Goal: Task Accomplishment & Management: Complete application form

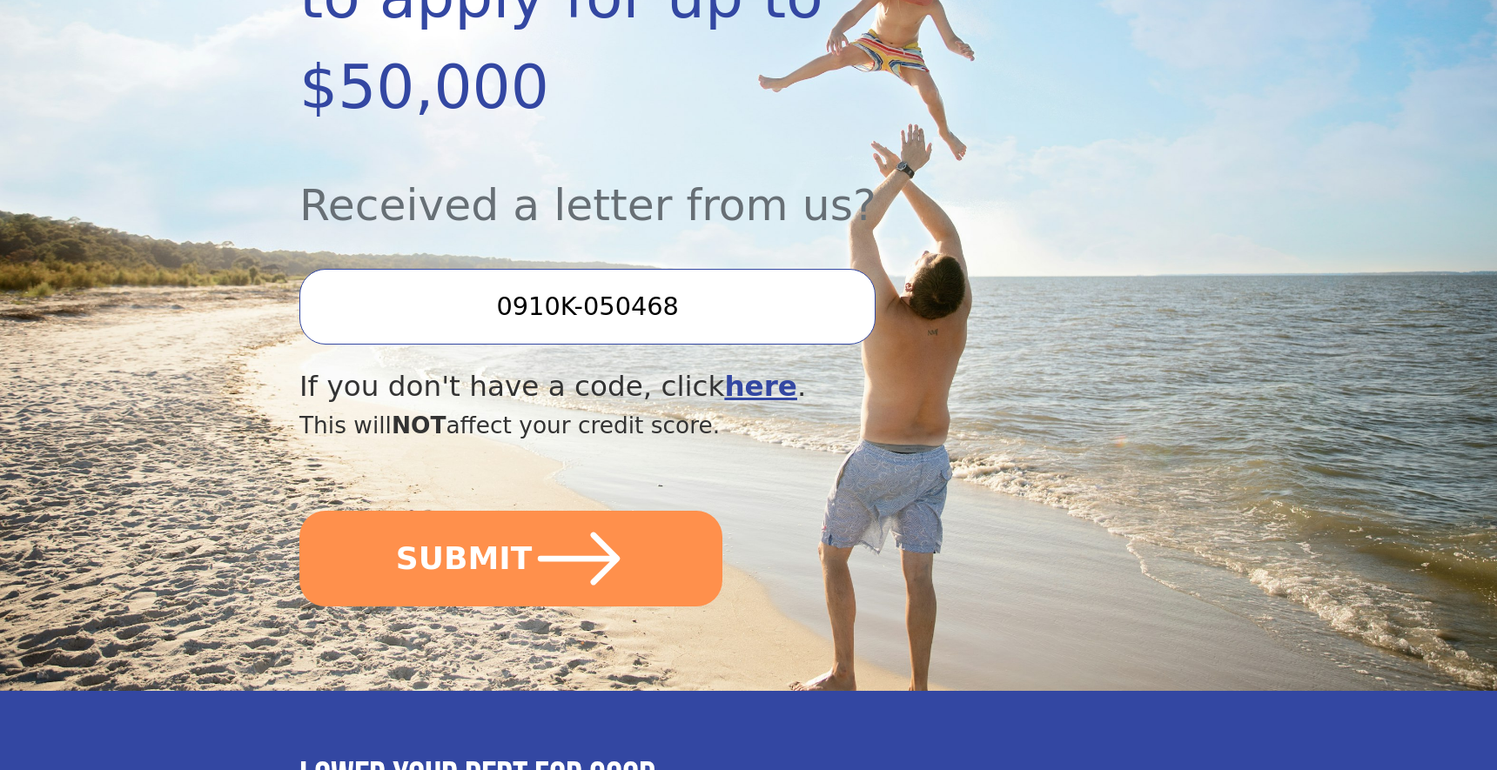
scroll to position [458, 0]
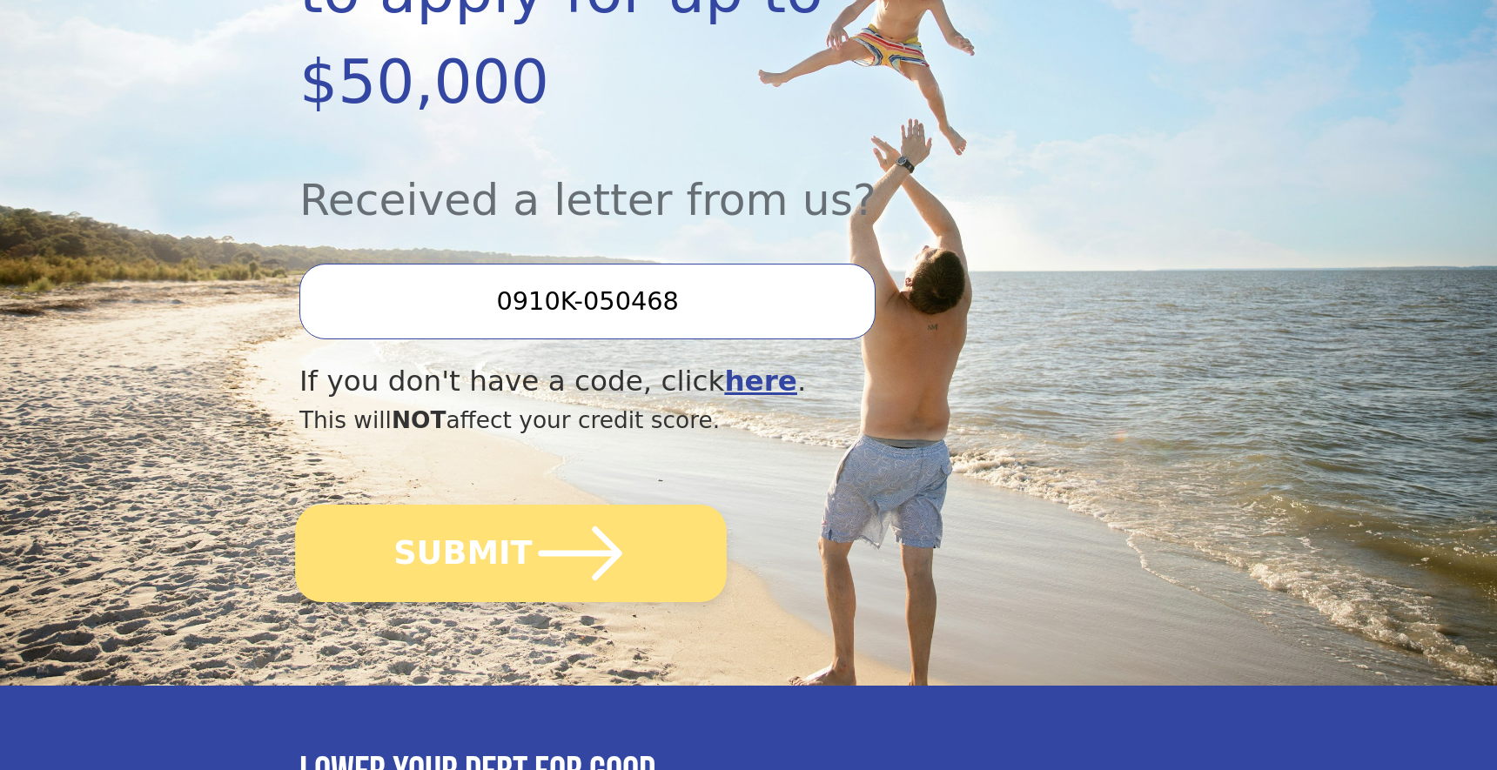
click at [573, 506] on icon "submit" at bounding box center [581, 554] width 96 height 96
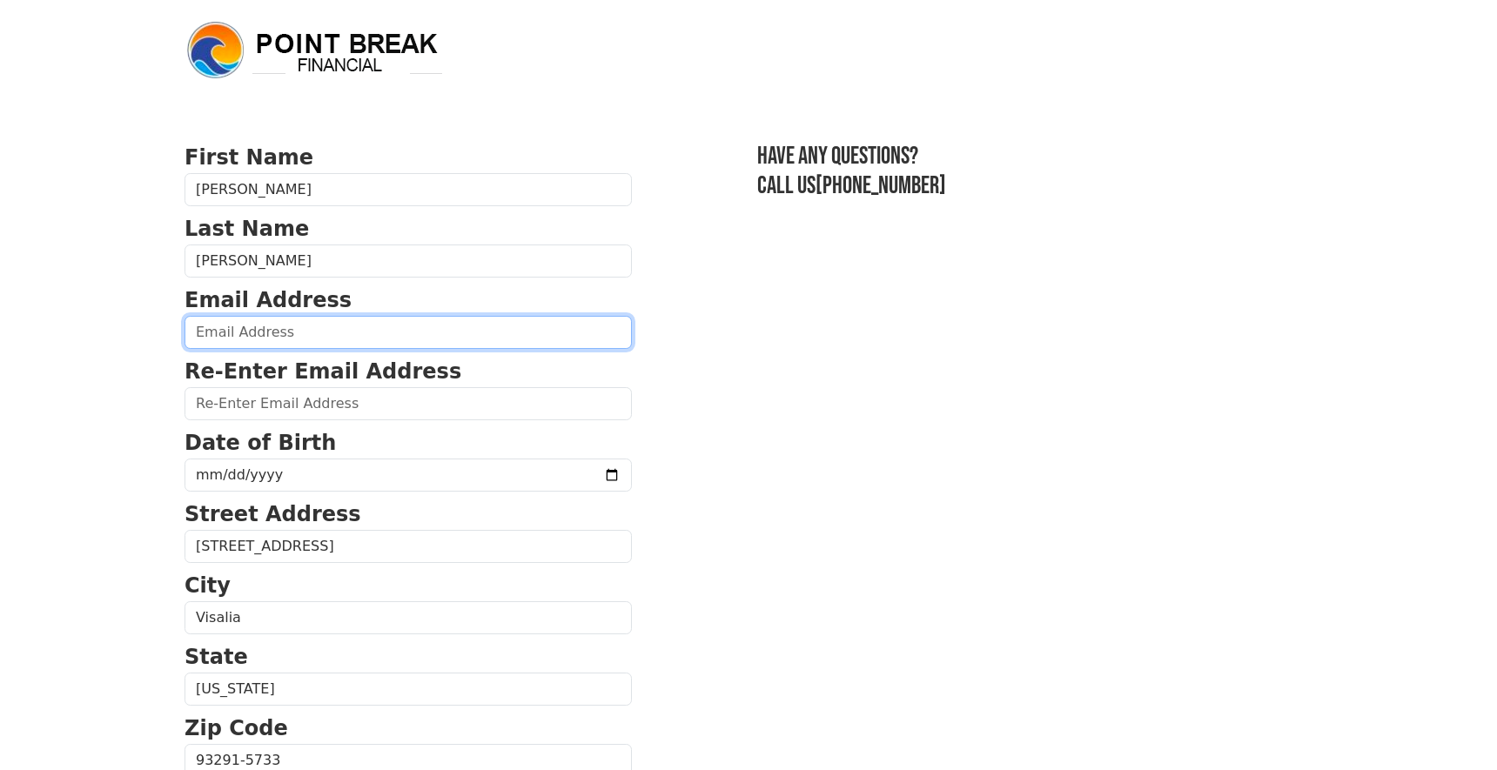
click at [398, 335] on input "email" at bounding box center [407, 332] width 447 height 33
type input "[PERSON_NAME][EMAIL_ADDRESS][DOMAIN_NAME]"
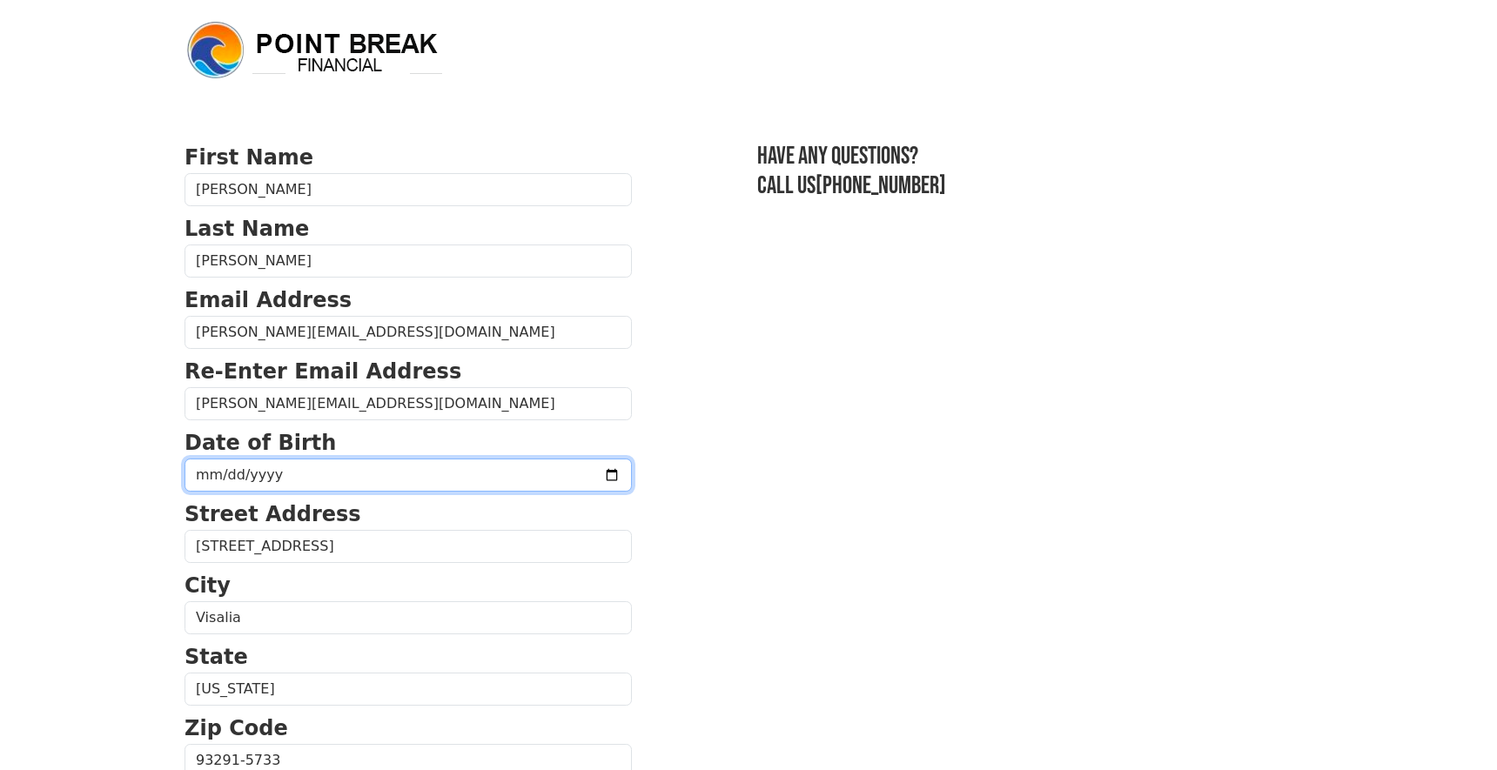
click at [459, 468] on input "date" at bounding box center [407, 475] width 447 height 33
type input "[DATE]"
click at [885, 627] on section "First Name [PERSON_NAME] Last Name [PERSON_NAME] Email Address [PERSON_NAME][EM…" at bounding box center [748, 762] width 1128 height 1241
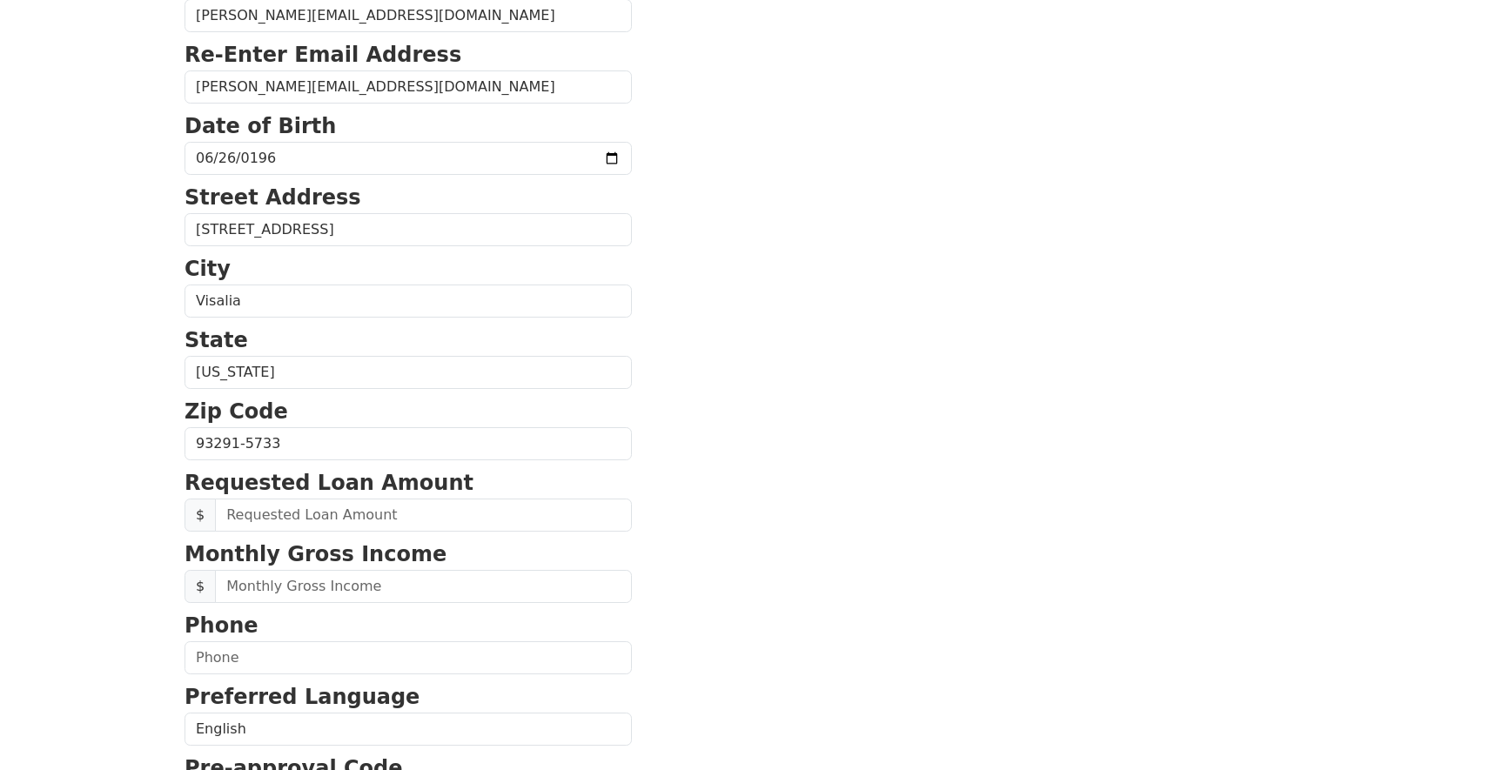
scroll to position [332, 0]
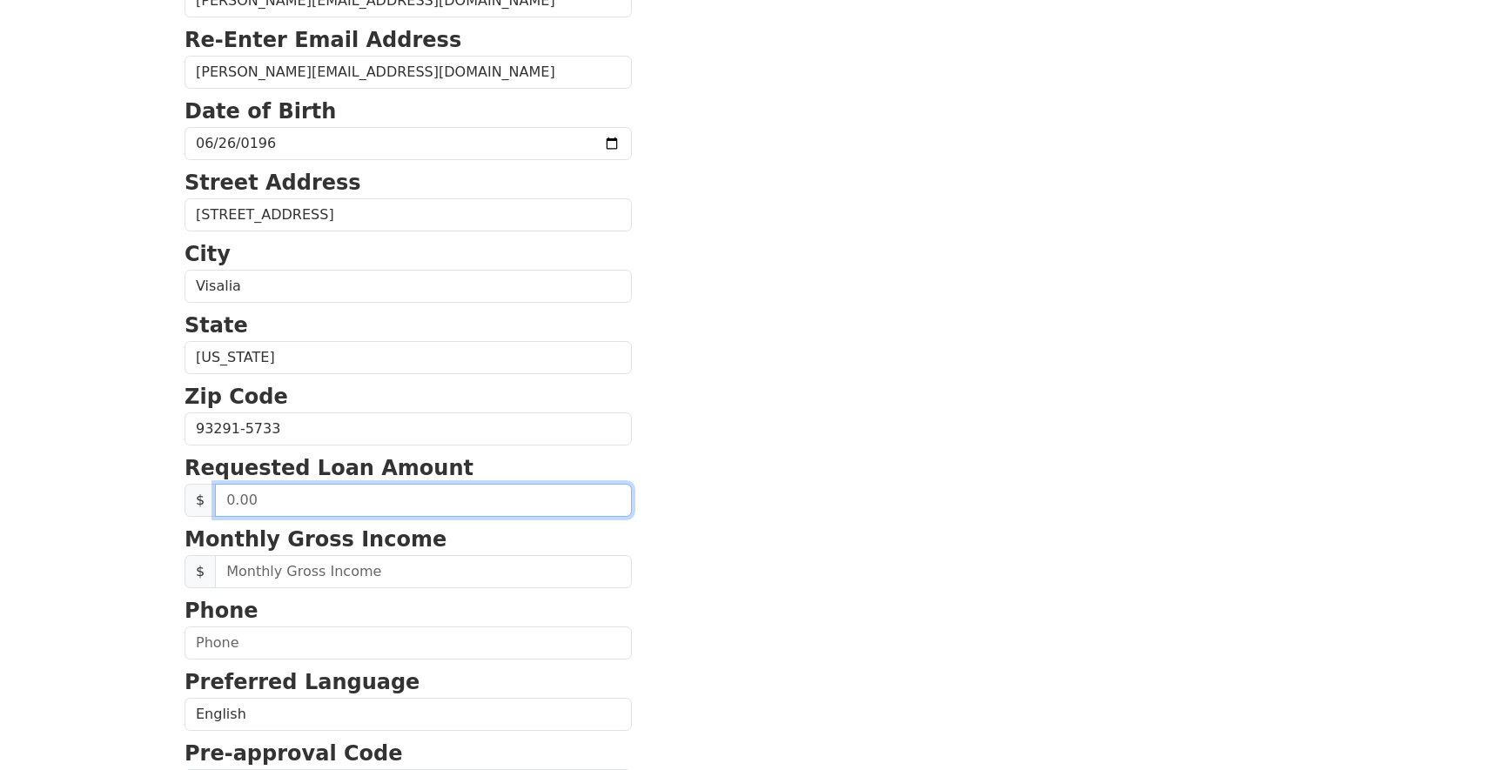
click at [363, 503] on input "text" at bounding box center [423, 500] width 417 height 33
type input "30,000.00"
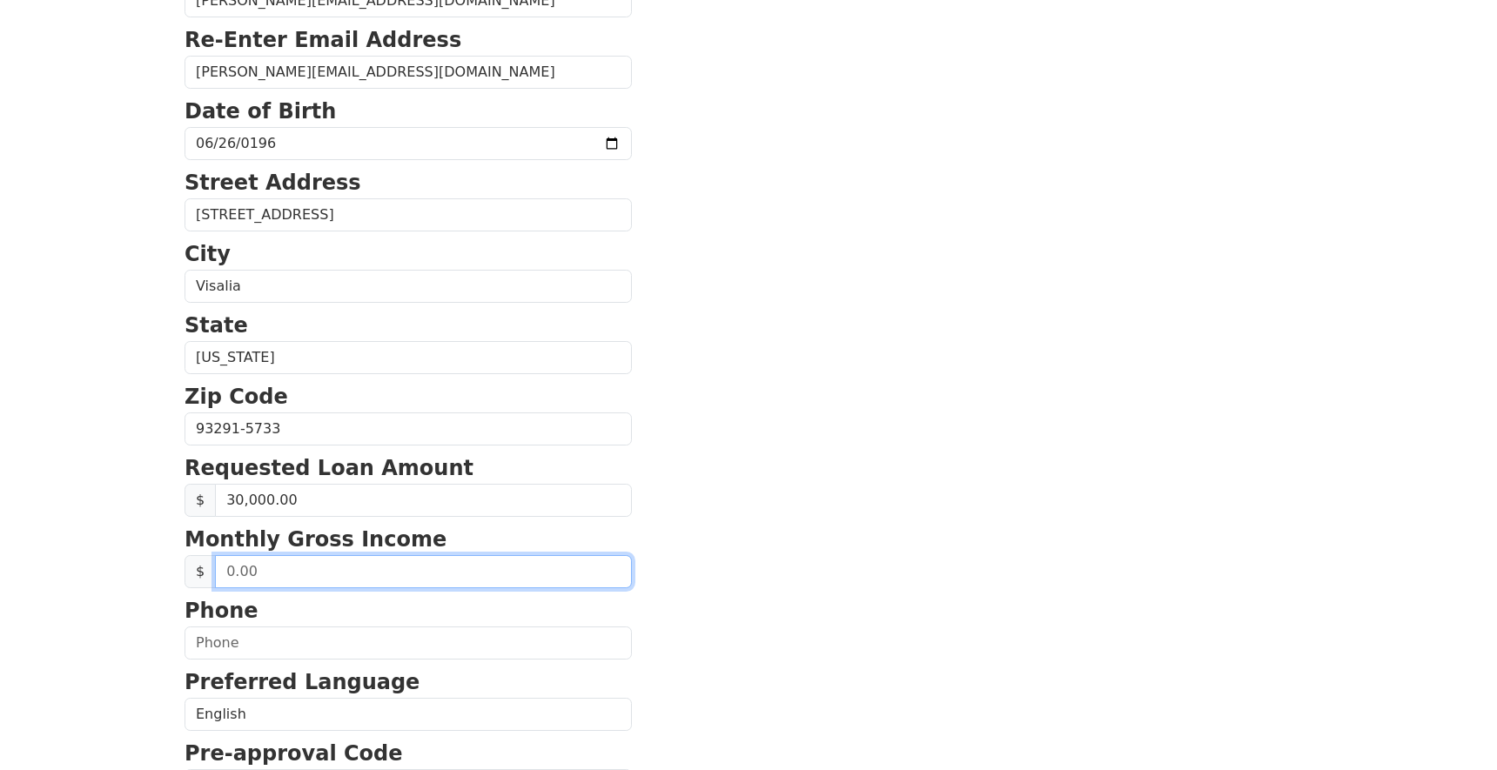
click at [266, 573] on input "text" at bounding box center [423, 571] width 417 height 33
type input "4,060.00"
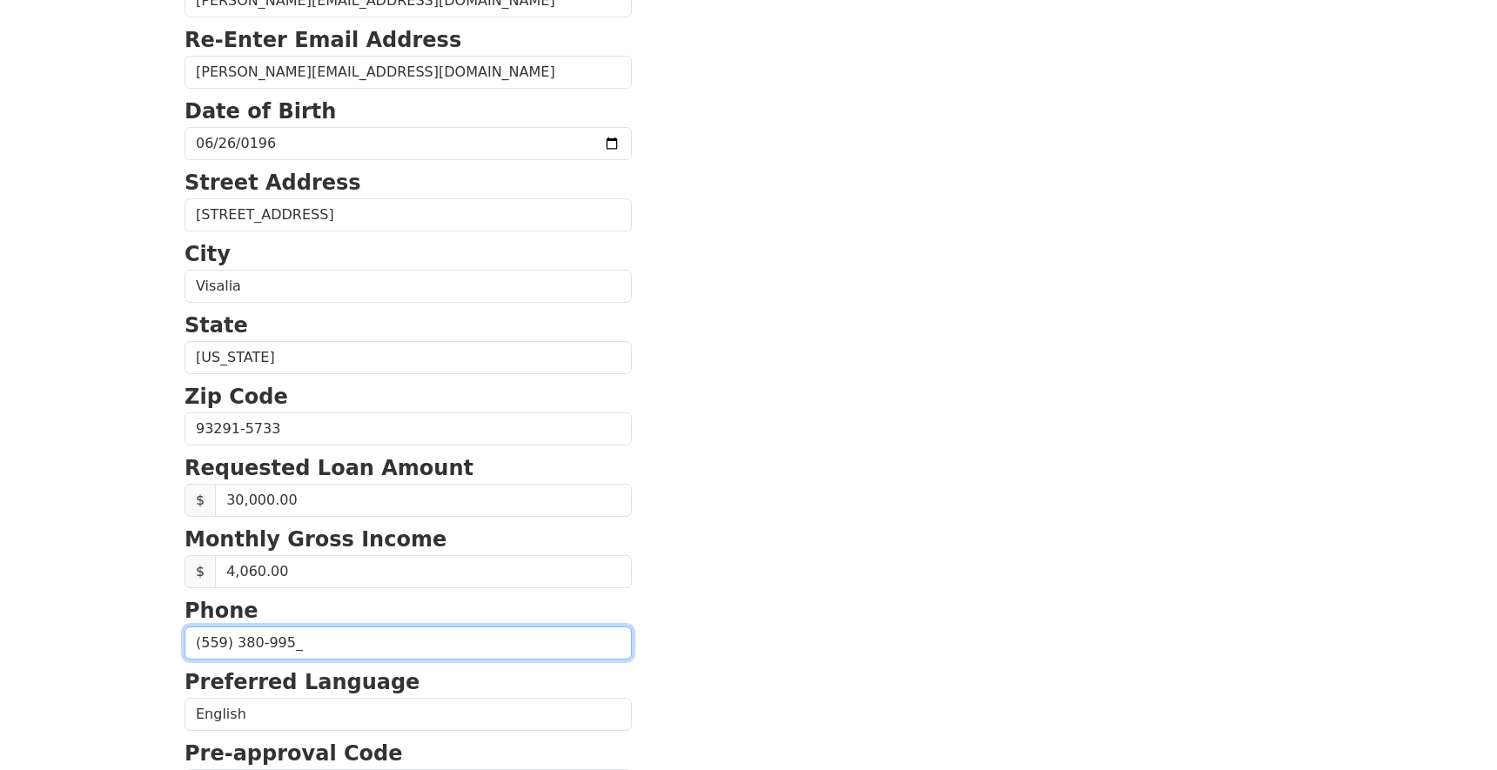
type input "[PHONE_NUMBER]"
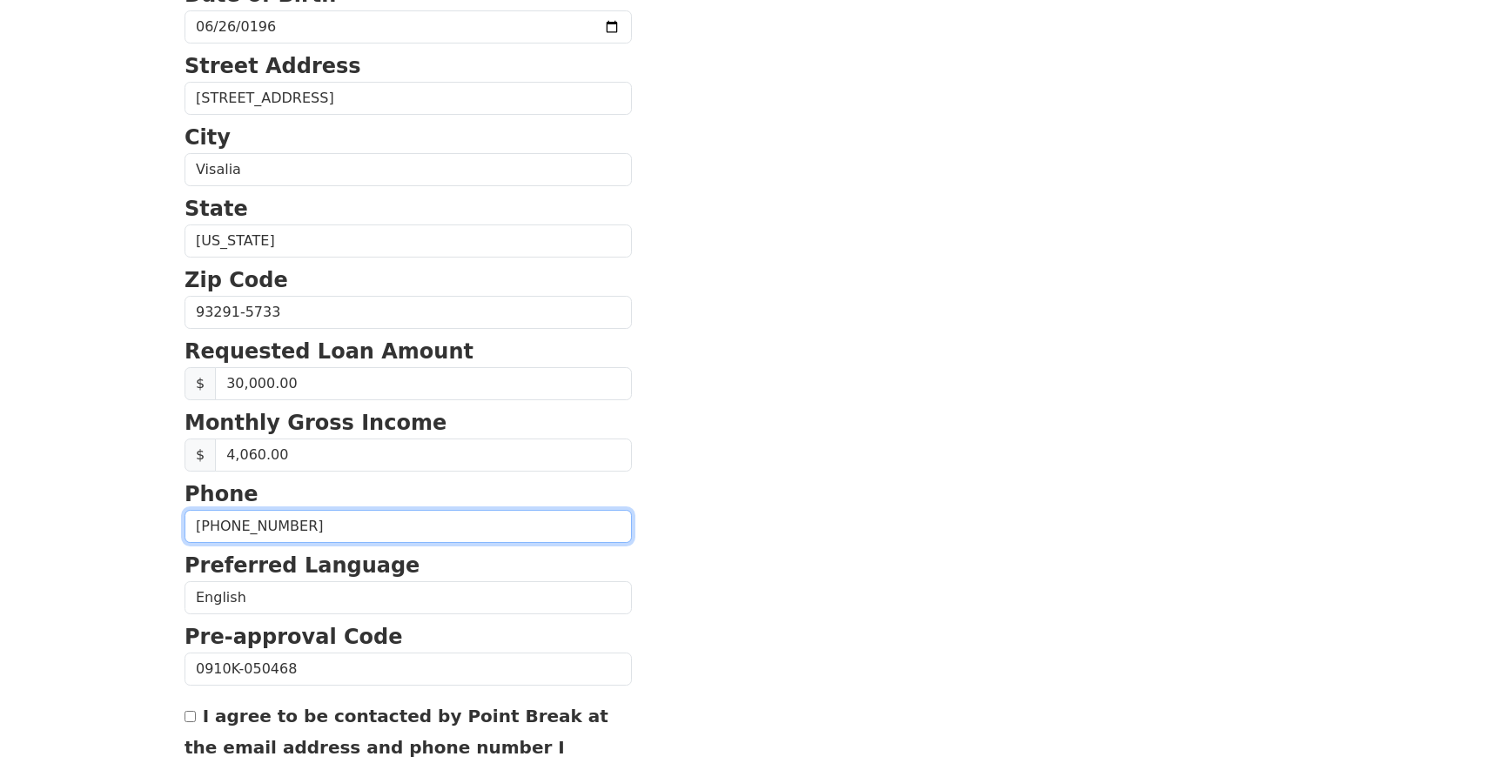
scroll to position [614, 0]
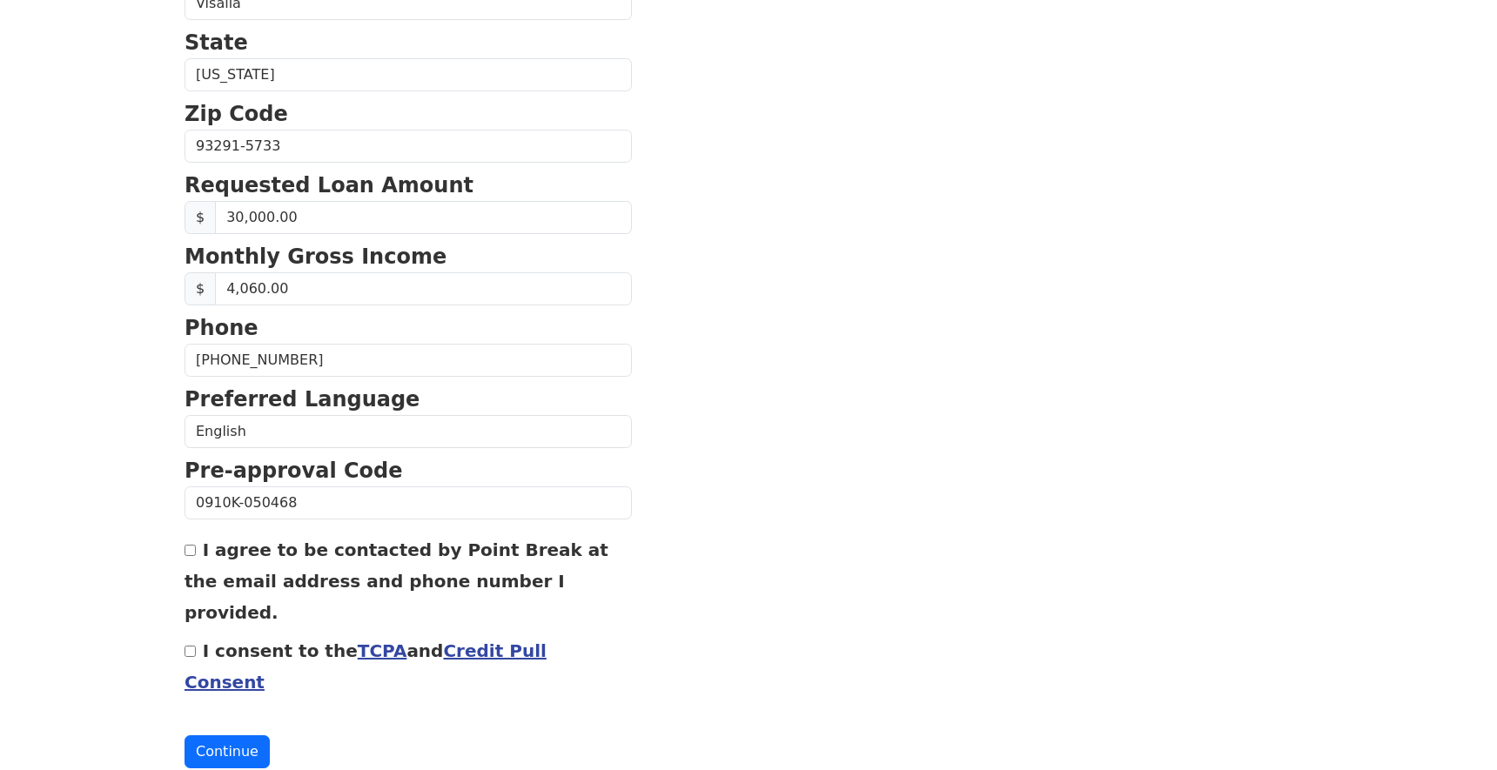
click at [187, 550] on input "I agree to be contacted by Point Break at the email address and phone number I …" at bounding box center [189, 550] width 11 height 11
checkbox input "true"
click at [187, 646] on input "I consent to the TCPA and Credit Pull Consent" at bounding box center [189, 651] width 11 height 11
checkbox input "true"
click at [220, 735] on button "Continue" at bounding box center [226, 751] width 85 height 33
